Goal: Task Accomplishment & Management: Manage account settings

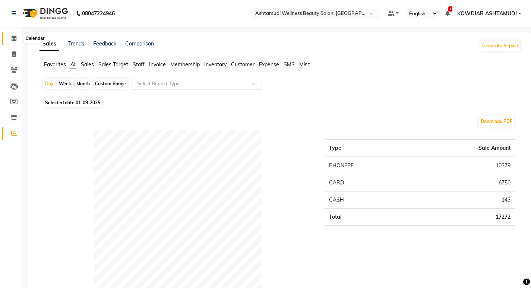
click at [14, 38] on icon at bounding box center [14, 38] width 5 height 6
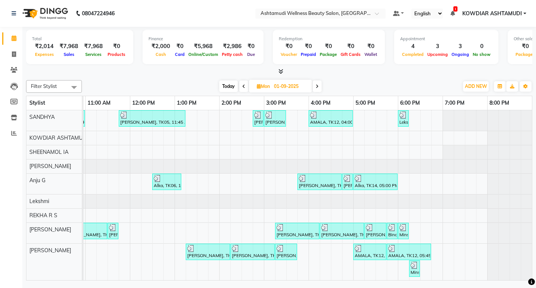
scroll to position [0, 138]
click at [234, 85] on span "Today" at bounding box center [228, 86] width 19 height 12
type input "02-09-2025"
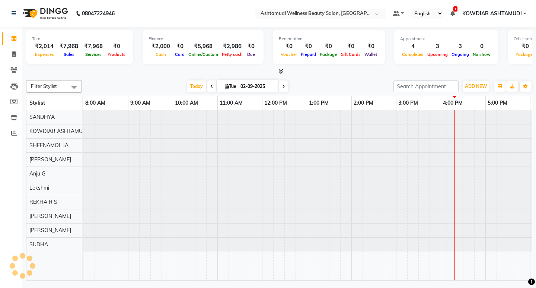
scroll to position [0, 132]
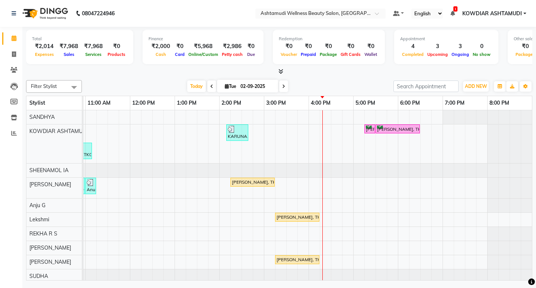
click at [295, 186] on div "Angel, TK01, 09:45 AM-10:45 AM, Hair Cut With Fringes KARUNA, TK05, 02:10 PM-02…" at bounding box center [241, 196] width 581 height 173
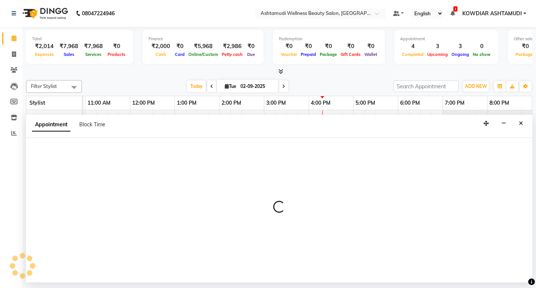
click at [295, 186] on div at bounding box center [279, 210] width 507 height 145
select select "42591"
select select "930"
select select "tentative"
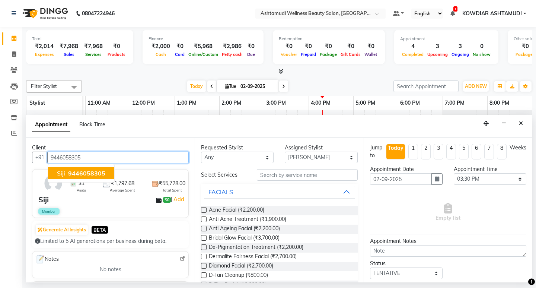
click at [97, 173] on span "9446058305" at bounding box center [86, 172] width 37 height 7
type input "9446058305"
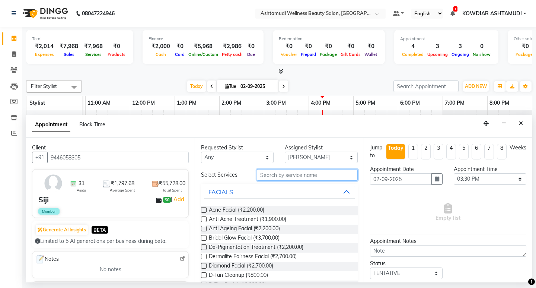
click at [281, 175] on input "text" at bounding box center [307, 175] width 101 height 12
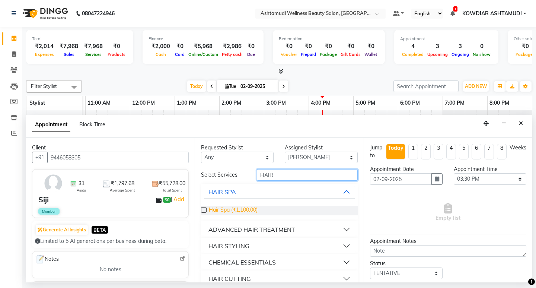
type input "HAIR"
click at [244, 210] on span "Hair Spa (₹1,100.00)" at bounding box center [233, 210] width 49 height 9
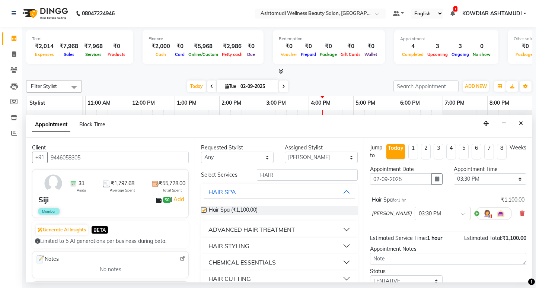
checkbox input "false"
click at [289, 176] on input "HAIR" at bounding box center [307, 175] width 101 height 12
type input "H"
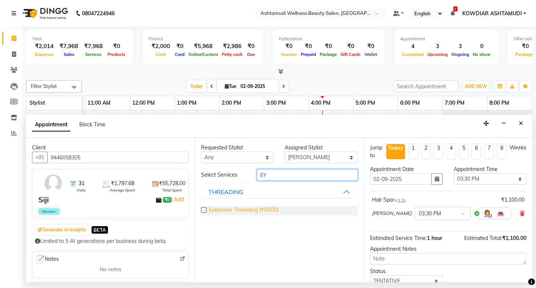
type input "EY"
click at [247, 210] on span "Eyebrows Threading (₹50.00)" at bounding box center [244, 210] width 70 height 9
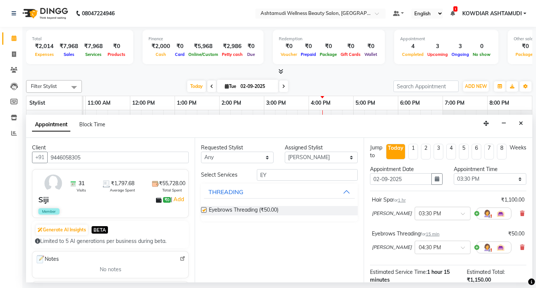
checkbox input "false"
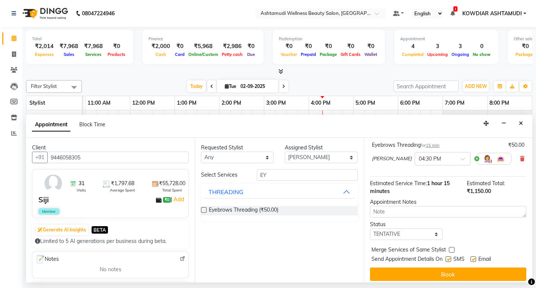
scroll to position [93, 0]
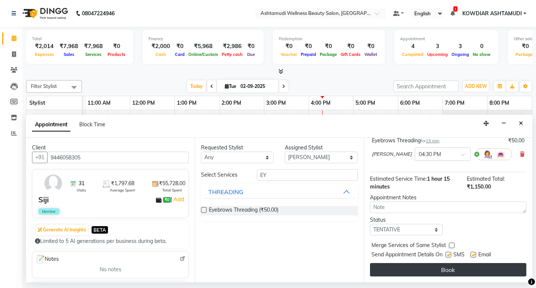
click at [421, 266] on button "Book" at bounding box center [448, 269] width 156 height 13
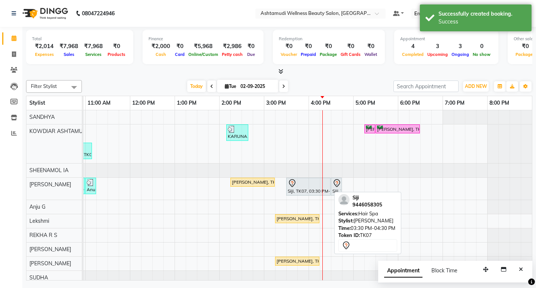
click at [316, 184] on div at bounding box center [308, 183] width 41 height 9
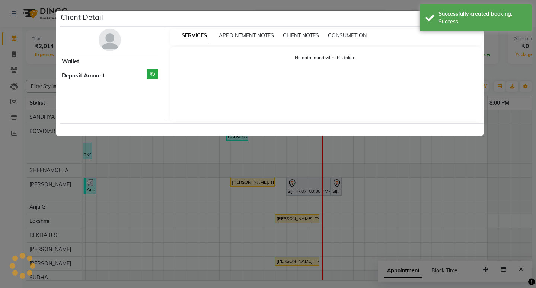
select select "7"
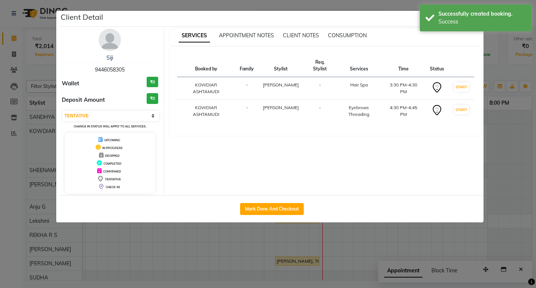
click at [261, 202] on div "Mark Done And Checkout" at bounding box center [272, 208] width 424 height 27
click at [261, 206] on button "Mark Done And Checkout" at bounding box center [272, 209] width 64 height 12
select select "service"
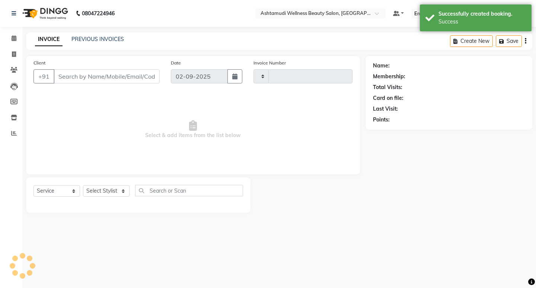
type input "2186"
select select "4668"
type input "9446058305"
select select "42591"
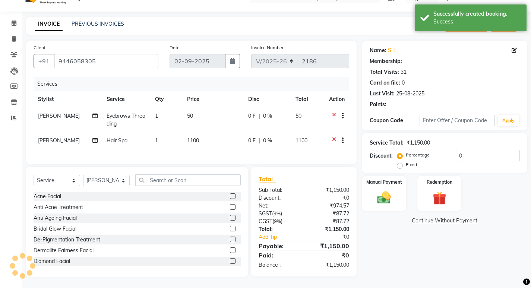
select select "2: Object"
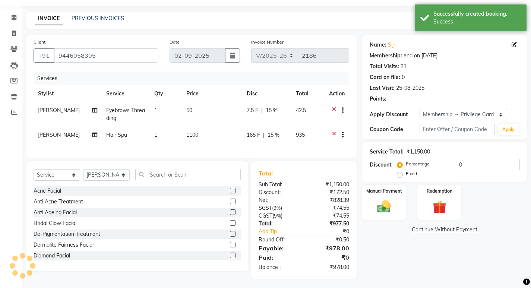
type input "15"
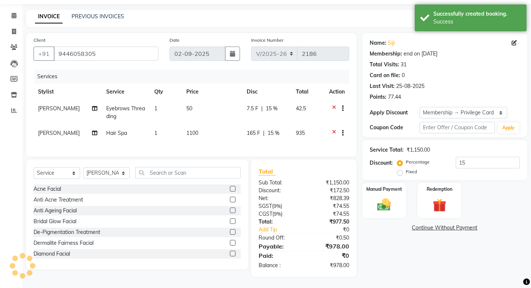
scroll to position [28, 0]
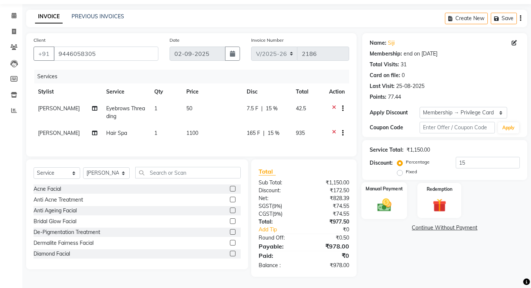
click at [388, 197] on img at bounding box center [384, 205] width 23 height 16
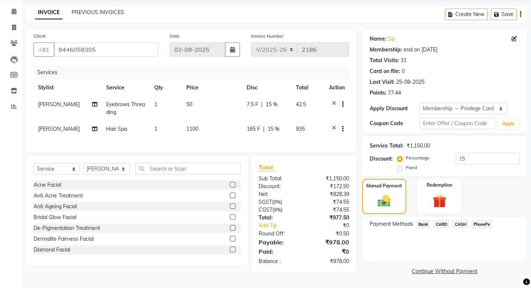
click at [462, 223] on span "CASH" at bounding box center [460, 224] width 16 height 9
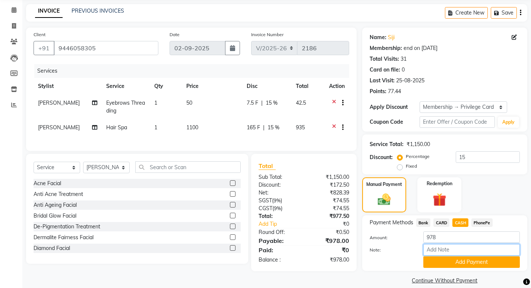
click at [460, 250] on input "Note:" at bounding box center [471, 250] width 96 height 12
type input "REKHA"
click at [470, 265] on button "Add Payment" at bounding box center [471, 262] width 96 height 12
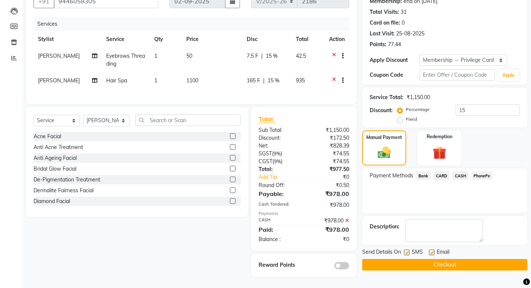
scroll to position [81, 0]
click at [464, 259] on button "Checkout" at bounding box center [444, 265] width 165 height 12
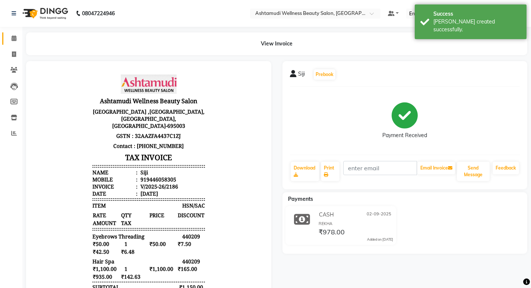
click at [13, 41] on span at bounding box center [13, 38] width 13 height 9
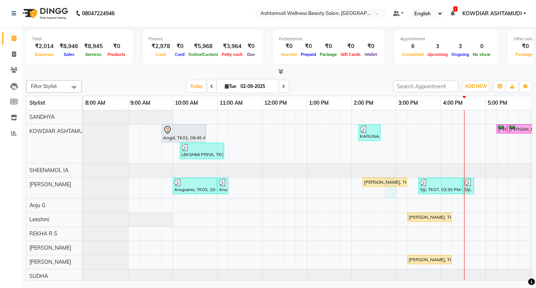
click at [394, 189] on div "Angel, TK01, 09:45 AM-10:45 AM, Hair Cut With Fringes KARUNA, TK05, 02:10 PM-02…" at bounding box center [373, 196] width 581 height 173
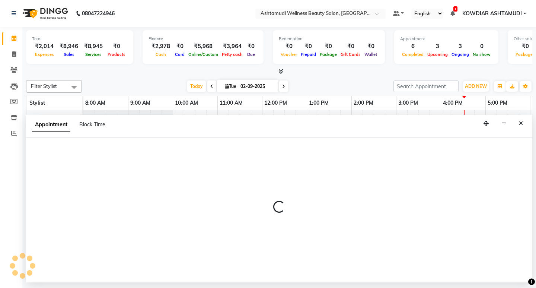
select select "42591"
select select "885"
select select "tentative"
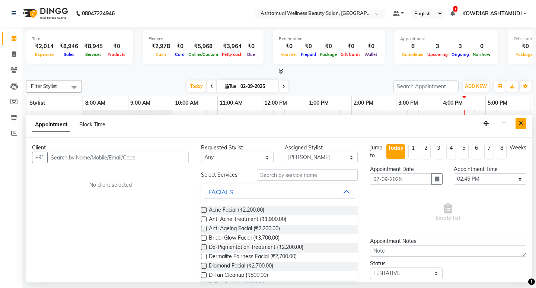
click at [522, 124] on icon "Close" at bounding box center [521, 123] width 4 height 5
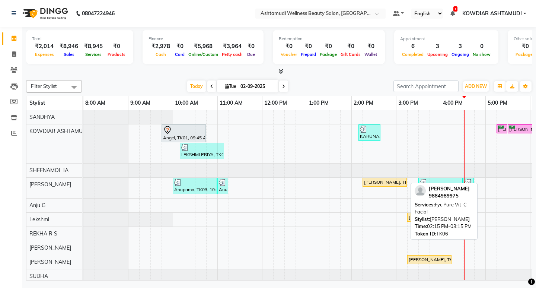
click at [370, 178] on link "[PERSON_NAME], TK06, 02:15 PM-03:15 PM, Fyc Pure Vit-C Facial" at bounding box center [385, 182] width 44 height 9
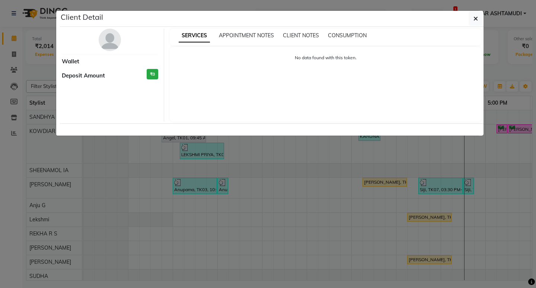
select select "1"
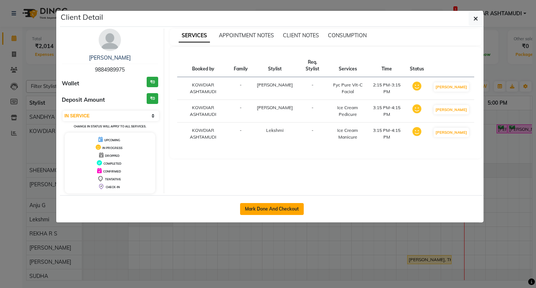
click at [264, 204] on button "Mark Done And Checkout" at bounding box center [272, 209] width 64 height 12
select select "service"
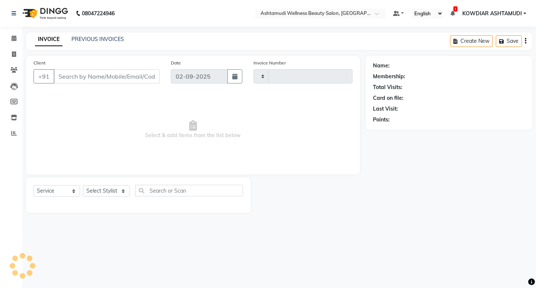
type input "2187"
select select "4668"
type input "9884989975"
select select "75615"
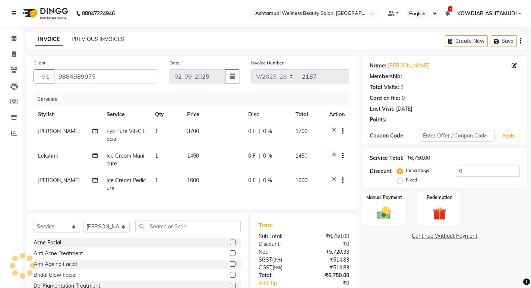
select select "1: Object"
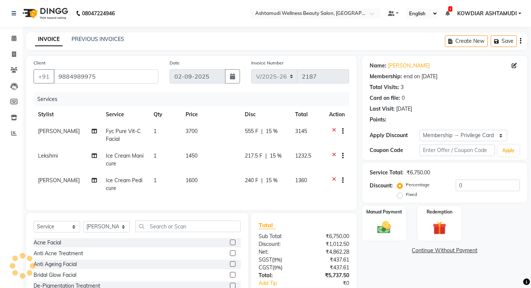
type input "15"
click at [115, 232] on select "Select Stylist [PERSON_NAME] Anju G KOWDIAR ASHTAMUDI [PERSON_NAME] R S [PERSON…" at bounding box center [106, 227] width 47 height 12
select select "42591"
click at [83, 226] on select "Select Stylist [PERSON_NAME] Anju G KOWDIAR ASHTAMUDI [PERSON_NAME] R S [PERSON…" at bounding box center [106, 227] width 47 height 12
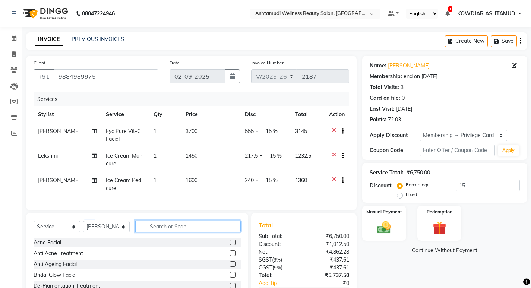
click at [162, 232] on input "text" at bounding box center [187, 227] width 105 height 12
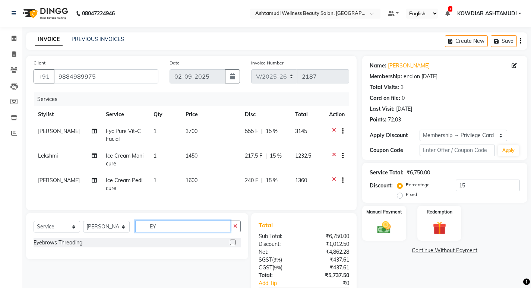
type input "EY"
click at [233, 245] on label at bounding box center [233, 243] width 6 height 6
click at [233, 245] on input "checkbox" at bounding box center [232, 242] width 5 height 5
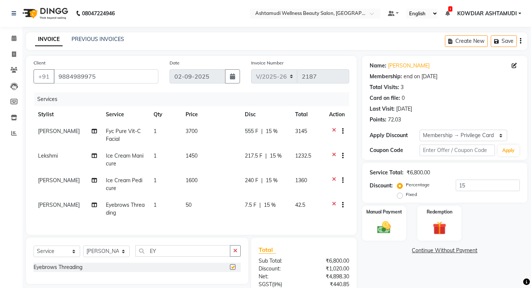
checkbox input "false"
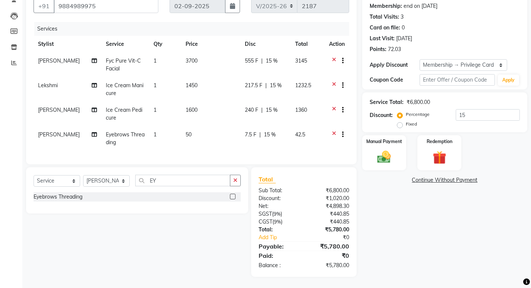
scroll to position [76, 0]
click at [270, 61] on td "555 F | 15 %" at bounding box center [265, 65] width 50 height 25
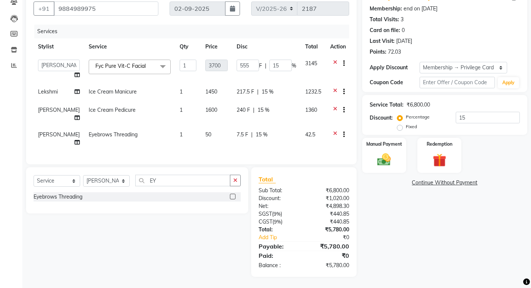
scroll to position [73, 0]
click at [282, 60] on input "15" at bounding box center [280, 66] width 22 height 12
type input "1"
type input "30"
click at [279, 90] on td "217.5 F | 15 %" at bounding box center [266, 92] width 69 height 18
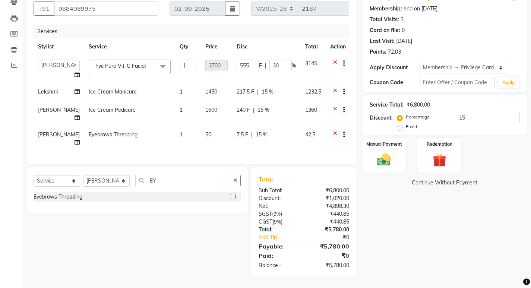
select select "72435"
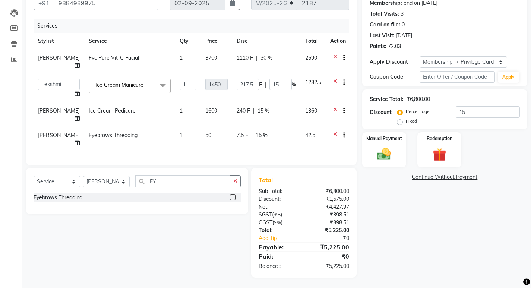
scroll to position [80, 0]
click at [375, 135] on label "Manual Payment" at bounding box center [383, 137] width 37 height 7
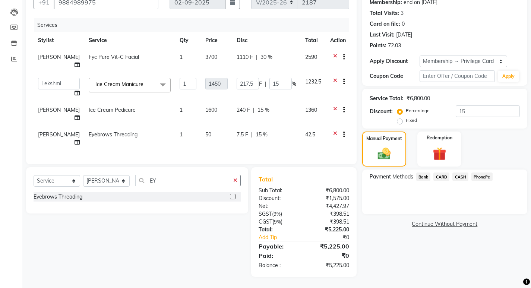
click at [479, 172] on span "PhonePe" at bounding box center [481, 176] width 21 height 9
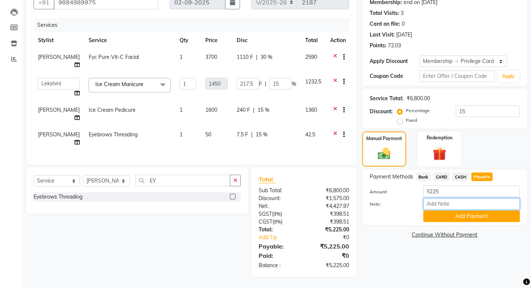
drag, startPoint x: 473, startPoint y: 177, endPoint x: 443, endPoint y: 196, distance: 35.1
click at [443, 198] on input "Note:" at bounding box center [471, 204] width 96 height 12
type input "REKHA"
click at [458, 210] on button "Add Payment" at bounding box center [471, 216] width 96 height 12
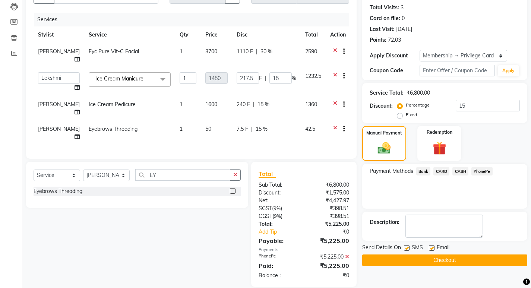
scroll to position [95, 0]
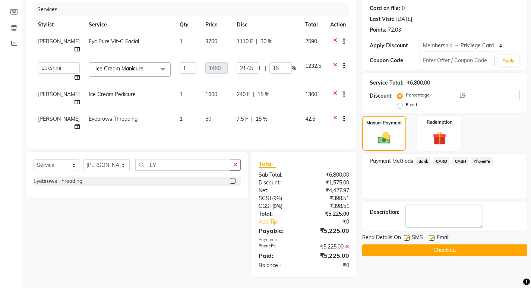
click at [468, 245] on button "Checkout" at bounding box center [444, 250] width 165 height 12
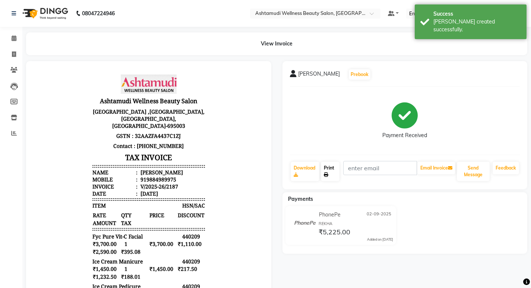
click at [339, 167] on link "Print" at bounding box center [330, 171] width 19 height 19
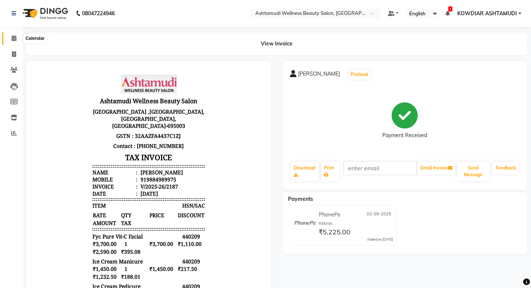
click at [16, 35] on icon at bounding box center [14, 38] width 5 height 6
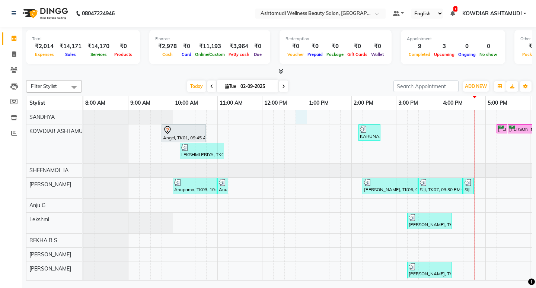
click at [304, 117] on div "Angel, TK01, 09:45 AM-10:45 AM, Hair Cut With Fringes KARUNA, TK05, 02:10 PM-02…" at bounding box center [373, 203] width 581 height 186
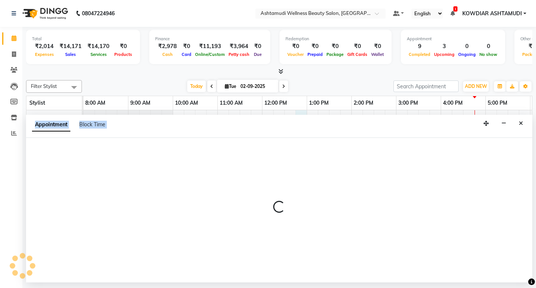
click at [304, 117] on div "Appointment Block Time" at bounding box center [279, 126] width 507 height 23
select select "27382"
select select "765"
select select "tentative"
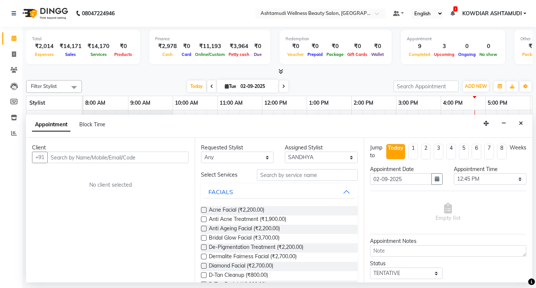
click at [76, 158] on input "text" at bounding box center [118, 158] width 142 height 12
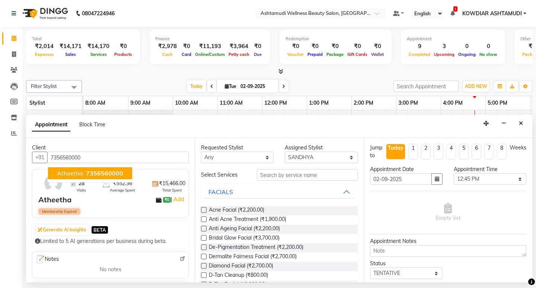
click at [94, 172] on span "7356560000" at bounding box center [104, 172] width 37 height 7
type input "7356560000"
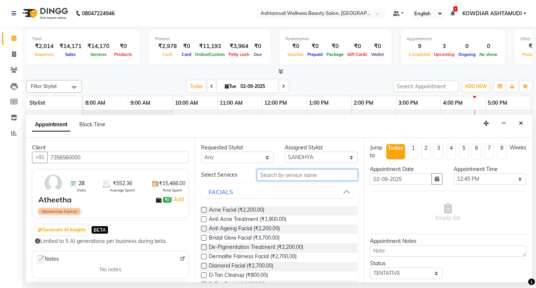
click at [330, 173] on input "text" at bounding box center [307, 175] width 101 height 12
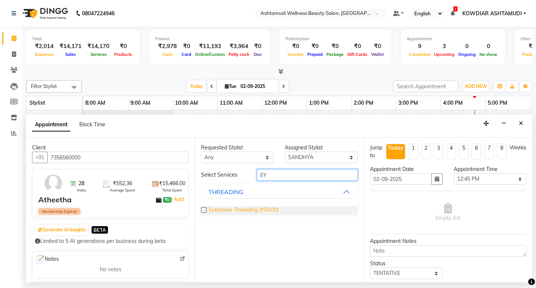
type input "EY"
click at [267, 210] on span "Eyebrows Threading (₹50.00)" at bounding box center [244, 210] width 70 height 9
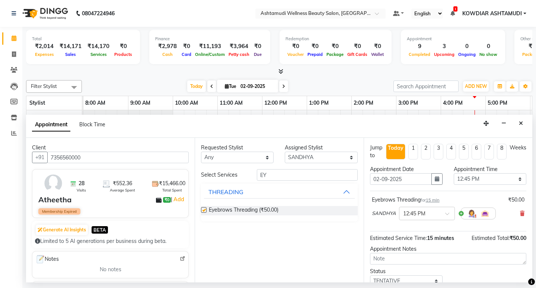
checkbox input "false"
click at [276, 178] on input "EY" at bounding box center [307, 175] width 101 height 12
type input "E"
type input "UPP"
click at [229, 230] on div "THREADING" at bounding box center [226, 229] width 35 height 9
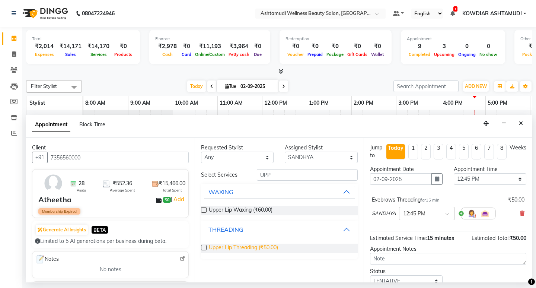
click at [232, 249] on span "Upper Lip Threading (₹50.00)" at bounding box center [243, 248] width 69 height 9
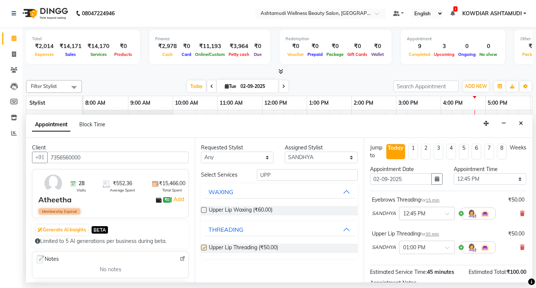
checkbox input "false"
click at [277, 171] on input "UPP" at bounding box center [307, 175] width 101 height 12
type input "U"
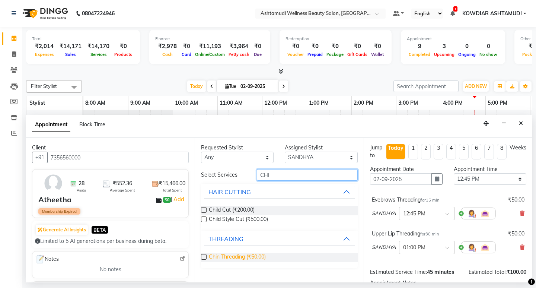
type input "CHI"
click at [226, 256] on span "Chin Threading (₹50.00)" at bounding box center [237, 257] width 57 height 9
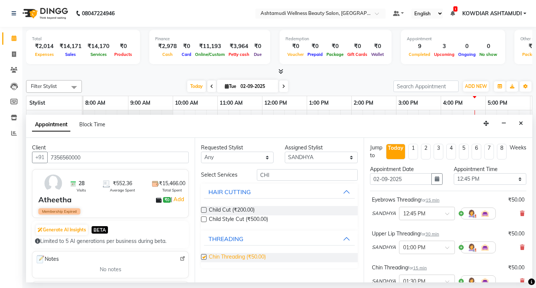
checkbox input "false"
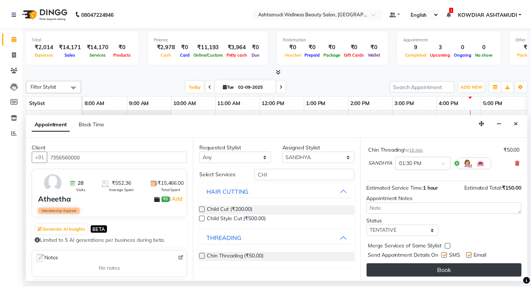
scroll to position [119, 0]
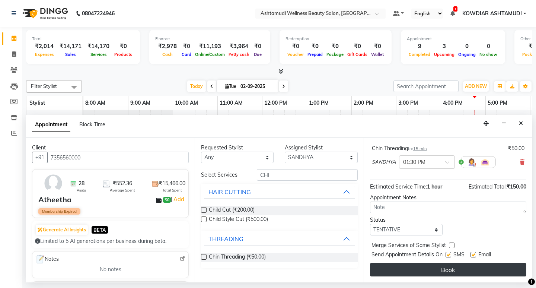
click at [412, 265] on button "Book" at bounding box center [448, 269] width 156 height 13
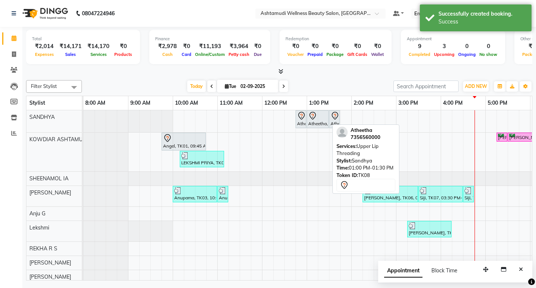
click at [310, 123] on div "Atheetha, TK08, 01:00 PM-01:30 PM, [GEOGRAPHIC_DATA] Threading" at bounding box center [318, 119] width 20 height 16
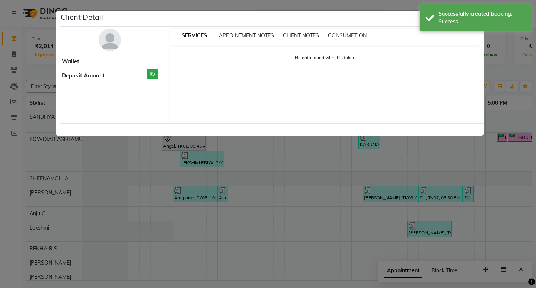
select select "7"
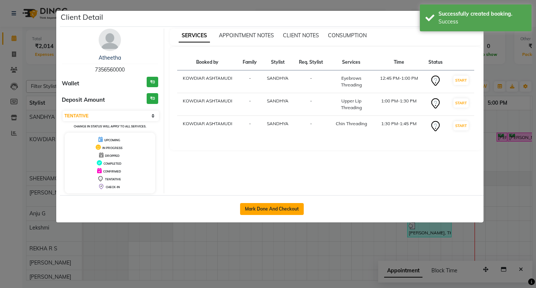
click at [276, 205] on button "Mark Done And Checkout" at bounding box center [272, 209] width 64 height 12
select select "service"
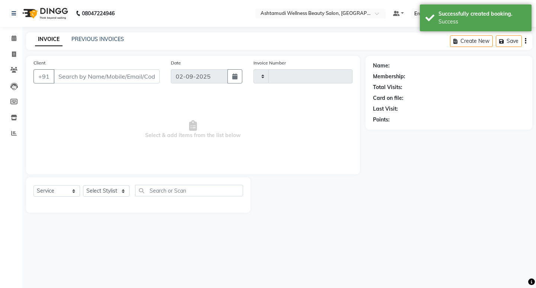
type input "2188"
select select "4668"
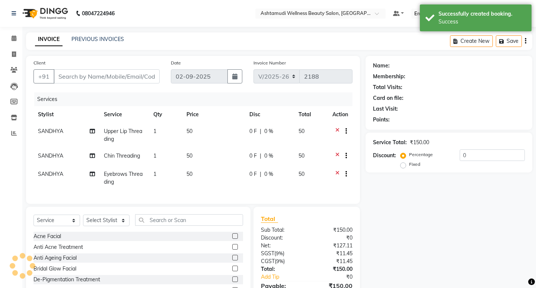
type input "7356560000"
select select "27382"
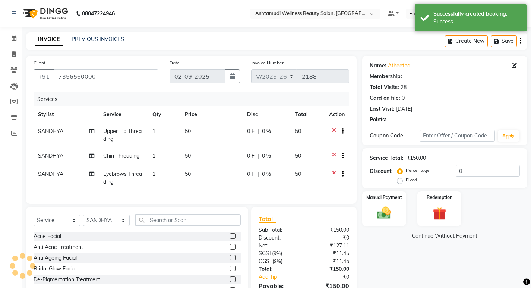
select select "1: Object"
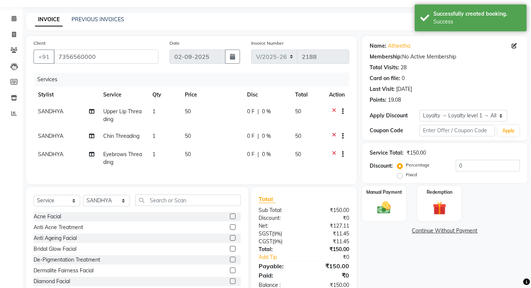
scroll to position [45, 0]
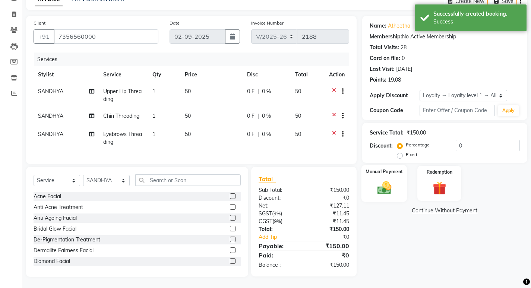
click at [391, 182] on img at bounding box center [384, 188] width 23 height 16
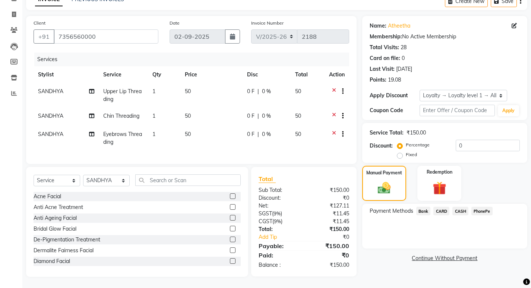
click at [478, 207] on span "PhonePe" at bounding box center [481, 211] width 21 height 9
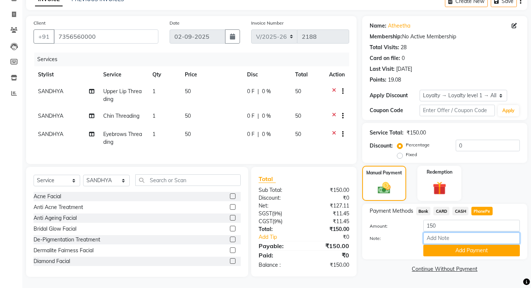
click at [452, 232] on input "Note:" at bounding box center [471, 238] width 96 height 12
type input "REKHA"
click at [465, 249] on button "Add Payment" at bounding box center [471, 251] width 96 height 12
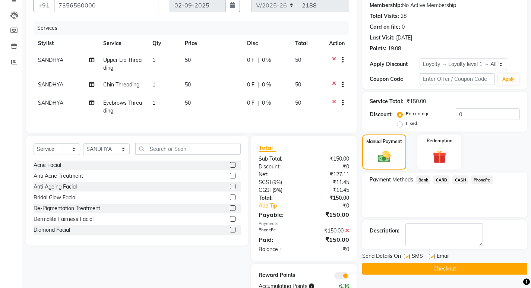
scroll to position [98, 0]
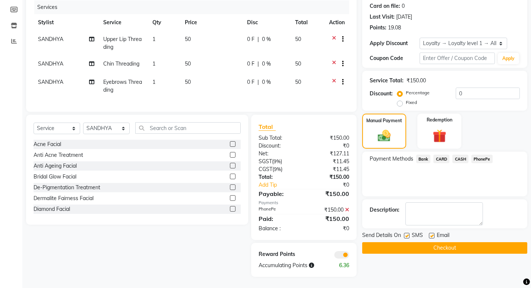
click at [453, 234] on div "Email" at bounding box center [442, 235] width 26 height 9
click at [453, 242] on button "Checkout" at bounding box center [444, 248] width 165 height 12
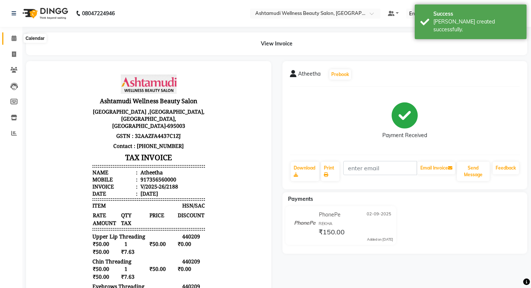
click at [16, 38] on icon at bounding box center [14, 38] width 5 height 6
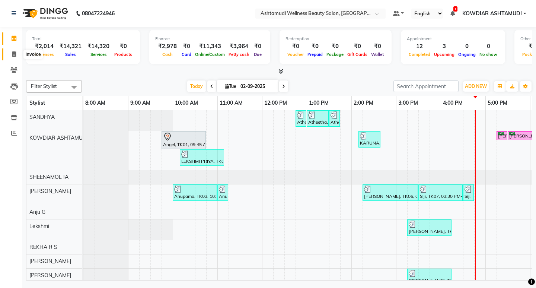
click at [10, 52] on span at bounding box center [13, 54] width 13 height 9
select select "service"
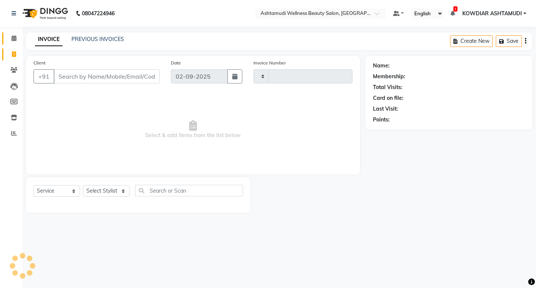
type input "2189"
select select "4668"
click at [15, 35] on icon at bounding box center [14, 38] width 5 height 6
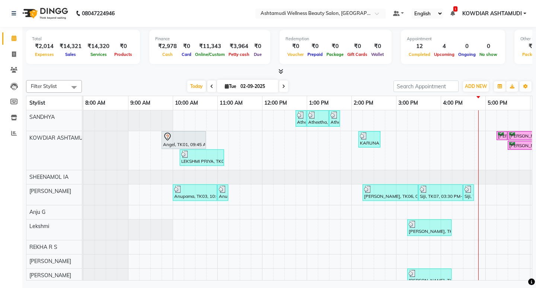
click at [484, 212] on div "Atheetha, TK08, 12:45 PM-01:00 PM, Eyebrows Threading Atheetha, TK08, 01:00 PM-…" at bounding box center [373, 206] width 581 height 193
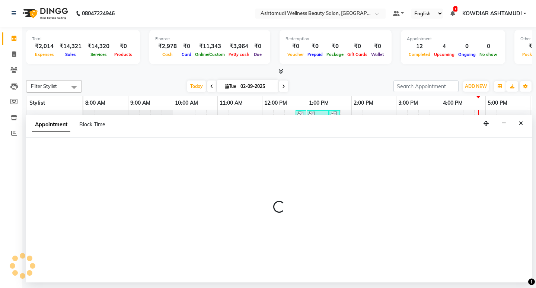
click at [484, 212] on p at bounding box center [279, 207] width 507 height 13
select select "87774"
select select "1005"
select select "tentative"
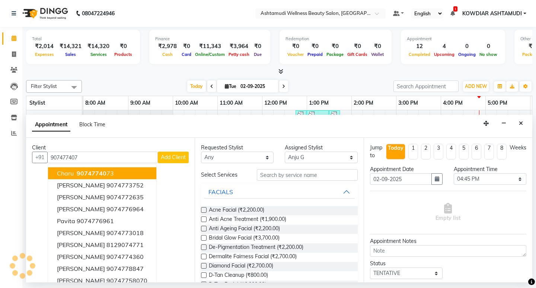
click at [109, 177] on ngb-highlight "90747740 73" at bounding box center [94, 172] width 39 height 7
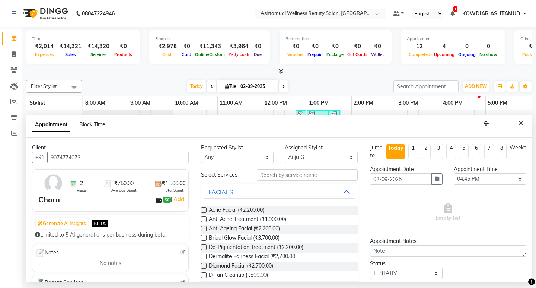
type input "9074774073"
click at [297, 178] on input "text" at bounding box center [307, 175] width 101 height 12
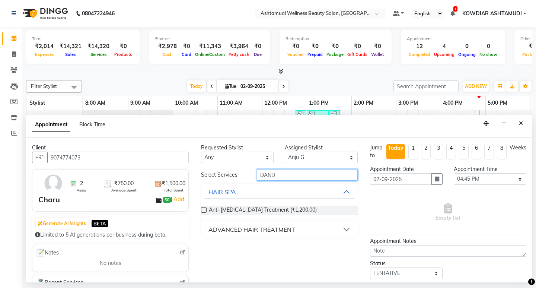
type input "DAND"
click at [240, 230] on div "ADVANCED HAIR TREATMENT" at bounding box center [252, 229] width 87 height 9
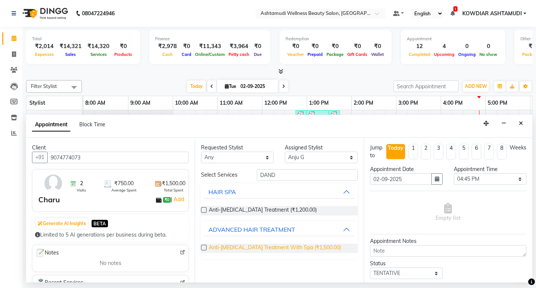
click at [240, 247] on span "Anti-[MEDICAL_DATA] Treatment With Spa (₹1,500.00)" at bounding box center [275, 248] width 132 height 9
checkbox input "false"
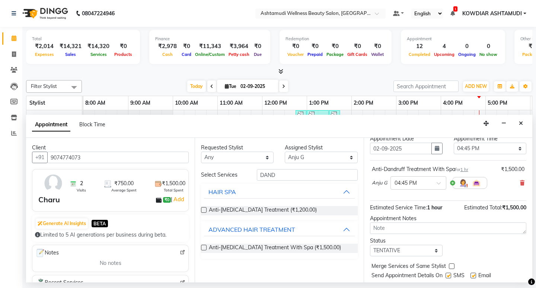
scroll to position [51, 0]
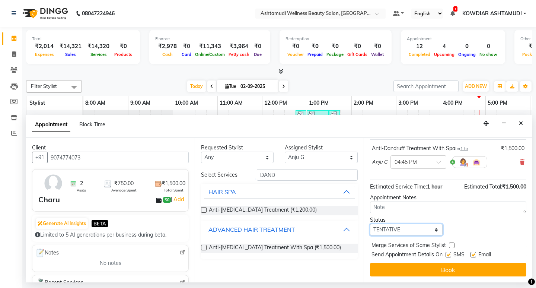
click at [383, 232] on select "Select TENTATIVE CONFIRM CHECK-IN UPCOMING" at bounding box center [406, 230] width 73 height 12
select select "check-in"
click at [370, 224] on select "Select TENTATIVE CONFIRM CHECK-IN UPCOMING" at bounding box center [406, 230] width 73 height 12
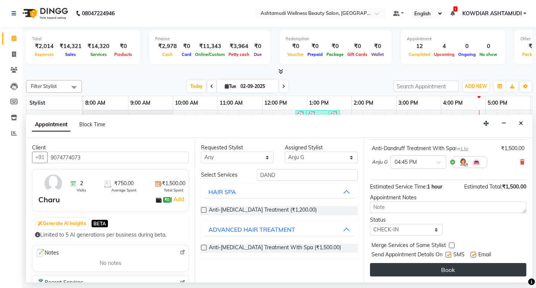
click at [383, 267] on button "Book" at bounding box center [448, 269] width 156 height 13
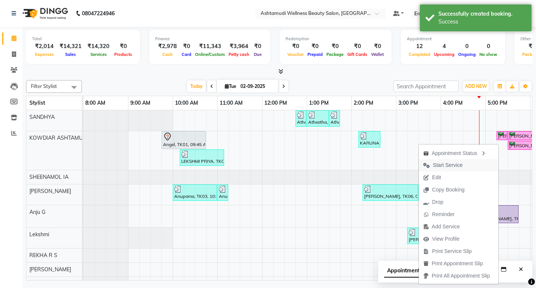
click at [446, 166] on span "Start Service" at bounding box center [448, 165] width 30 height 8
